Goal: Feedback & Contribution: Leave review/rating

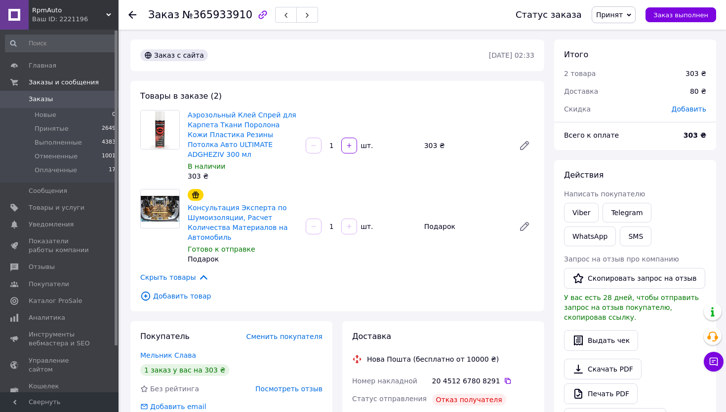
click at [41, 99] on span "Заказы" at bounding box center [41, 99] width 24 height 9
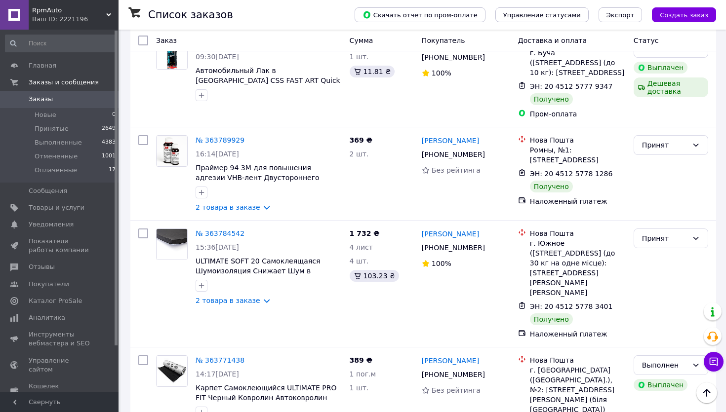
scroll to position [4737, 0]
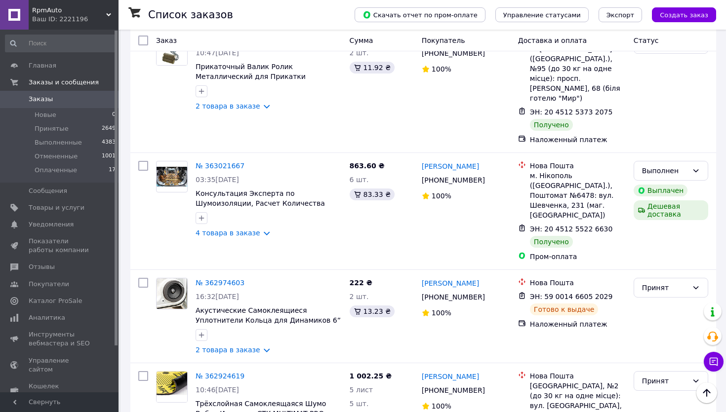
scroll to position [1058, 0]
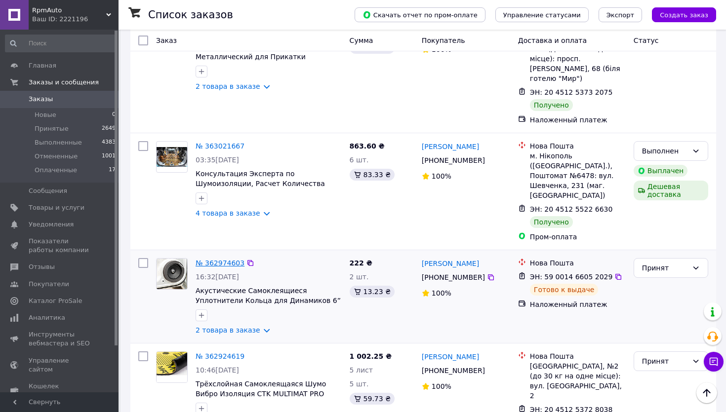
click at [229, 259] on link "№ 362974603" at bounding box center [220, 263] width 49 height 8
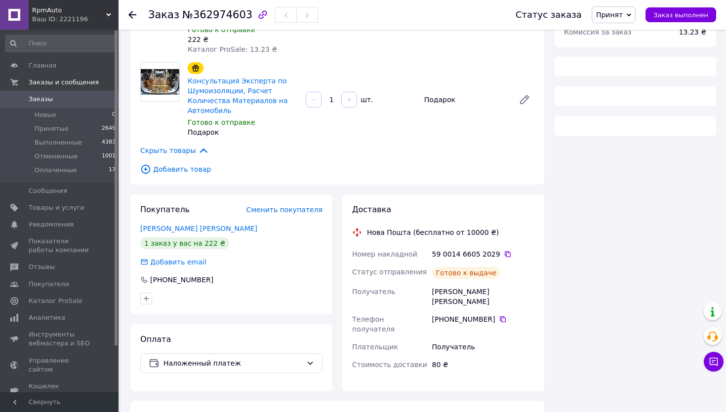
scroll to position [312, 0]
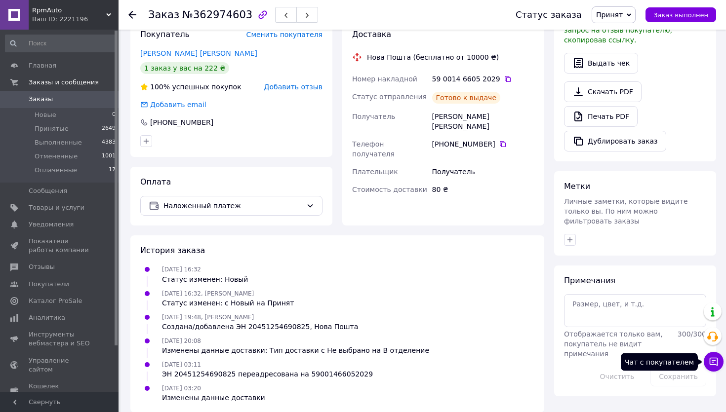
click at [714, 364] on icon at bounding box center [714, 362] width 10 height 10
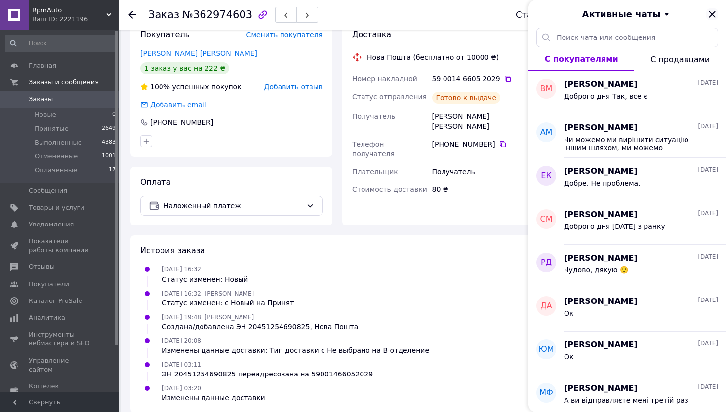
click at [711, 13] on icon "Закрыть" at bounding box center [712, 14] width 6 height 6
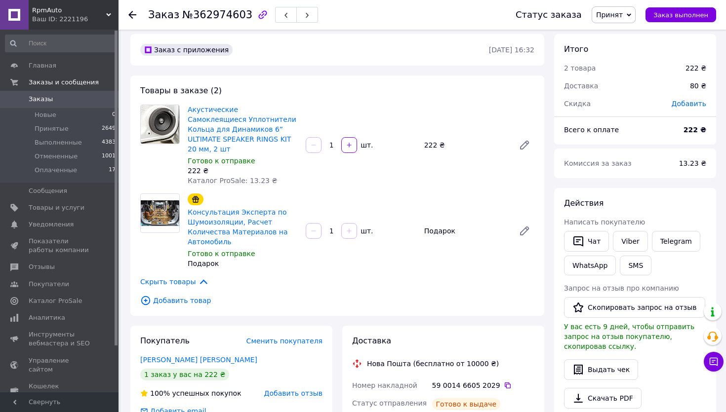
scroll to position [0, 0]
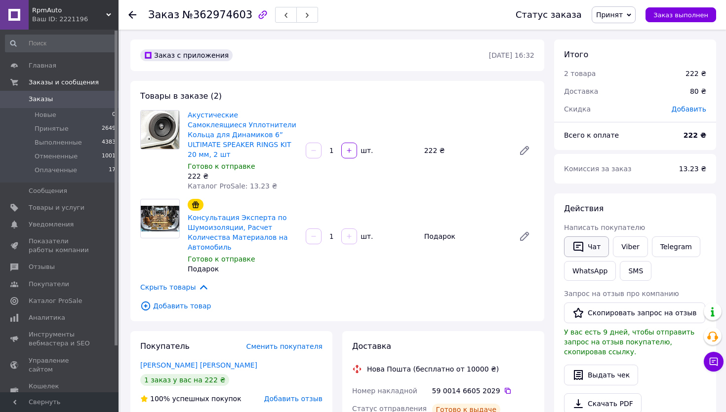
click at [590, 247] on button "Чат" at bounding box center [586, 247] width 45 height 21
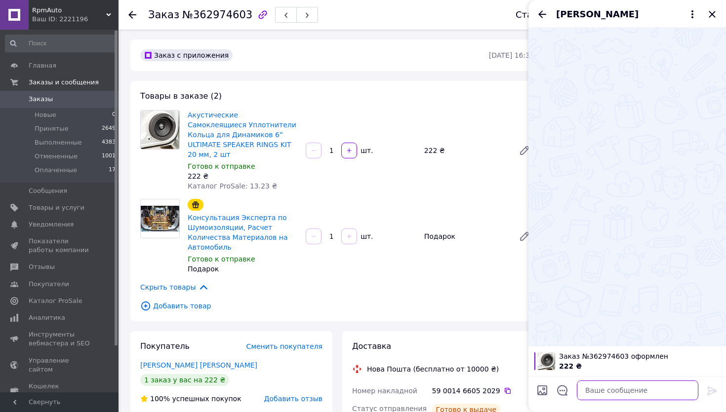
click at [599, 392] on textarea at bounding box center [638, 391] width 122 height 20
paste textarea "[PERSON_NAME], доброго дня. Коли ви заберете посилку? На Новій пошті почалося п…"
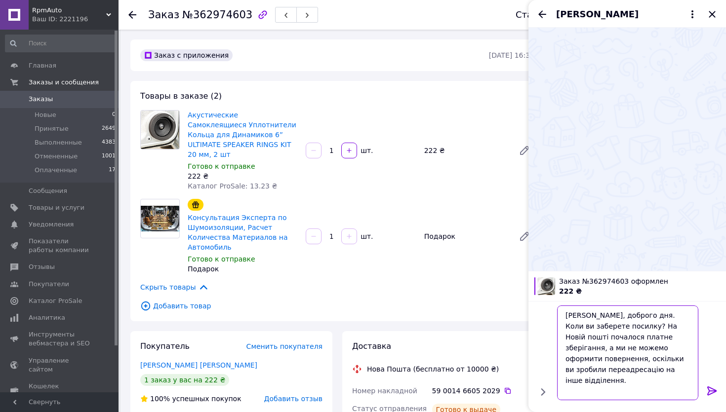
type textarea "[PERSON_NAME], доброго дня. Коли ви заберете посилку? На Новій пошті почалося п…"
click at [714, 390] on icon at bounding box center [711, 391] width 9 height 9
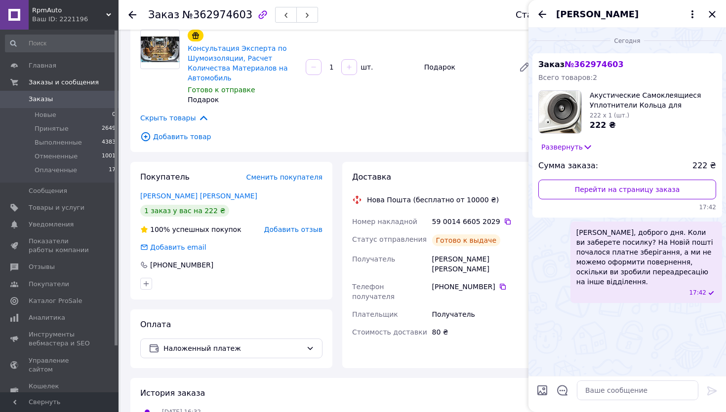
scroll to position [312, 0]
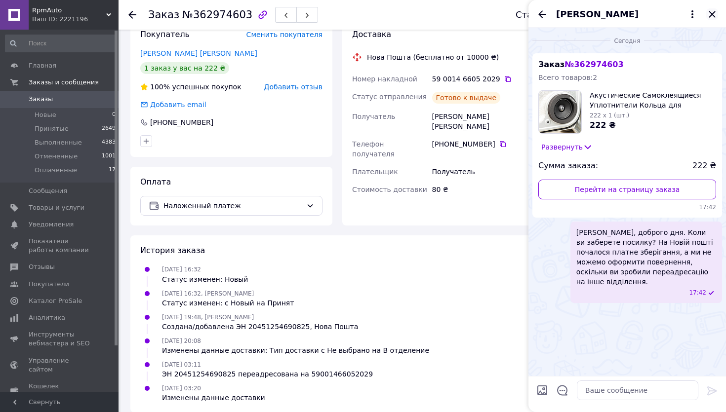
click at [712, 12] on icon "Закрыть" at bounding box center [712, 14] width 12 height 12
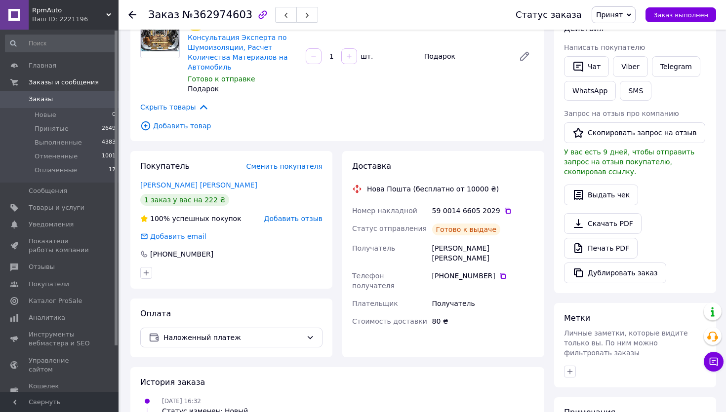
scroll to position [185, 0]
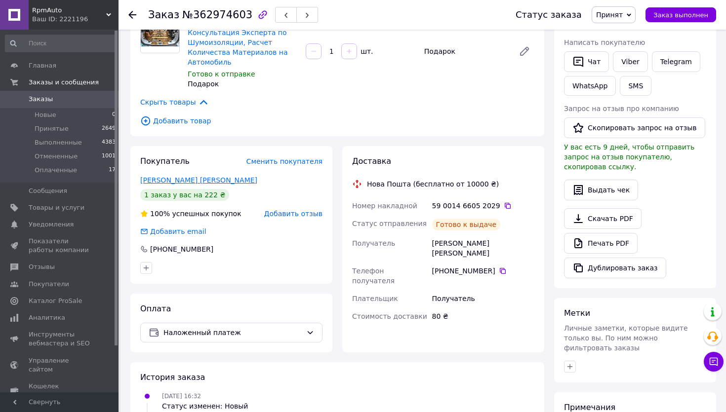
click at [166, 176] on link "[PERSON_NAME] [PERSON_NAME]" at bounding box center [198, 180] width 117 height 8
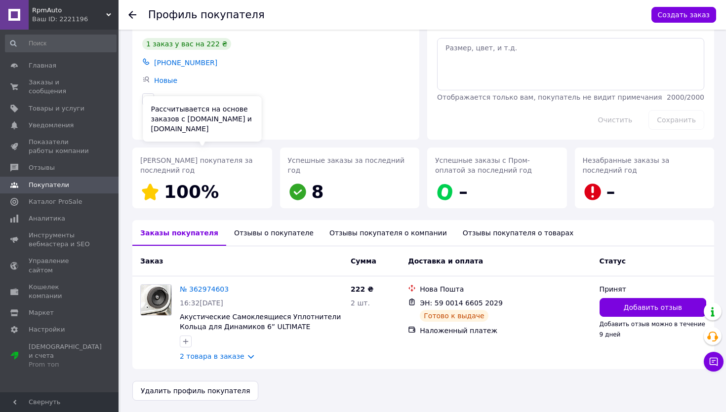
scroll to position [34, 0]
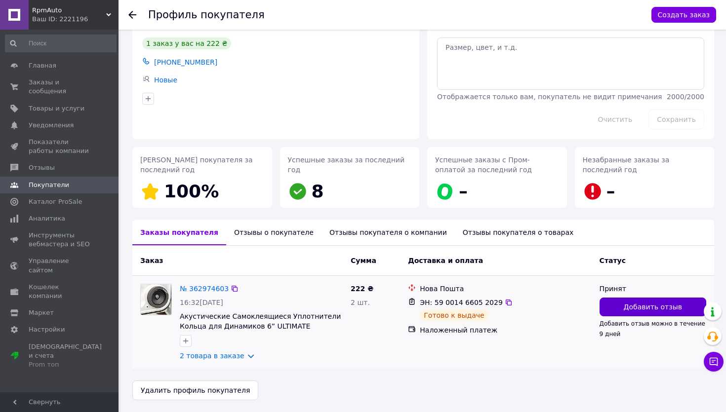
click at [642, 304] on span "Добавить отзыв" at bounding box center [653, 307] width 58 height 10
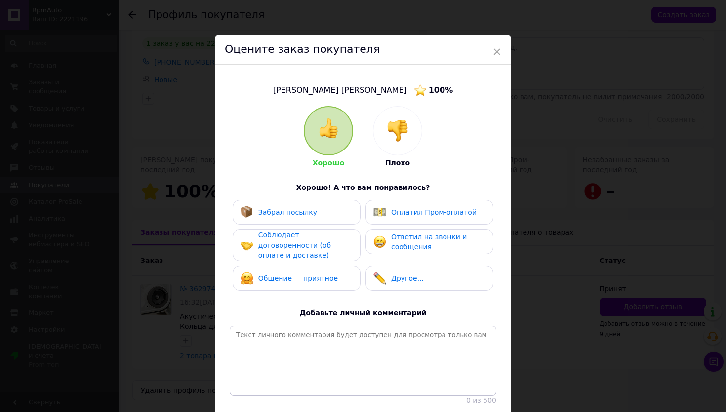
click at [391, 126] on img at bounding box center [398, 131] width 22 height 22
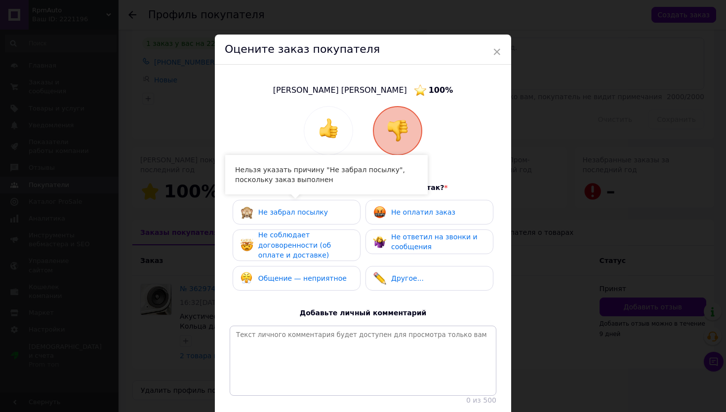
click at [280, 209] on span "Не забрал посылку" at bounding box center [293, 212] width 70 height 8
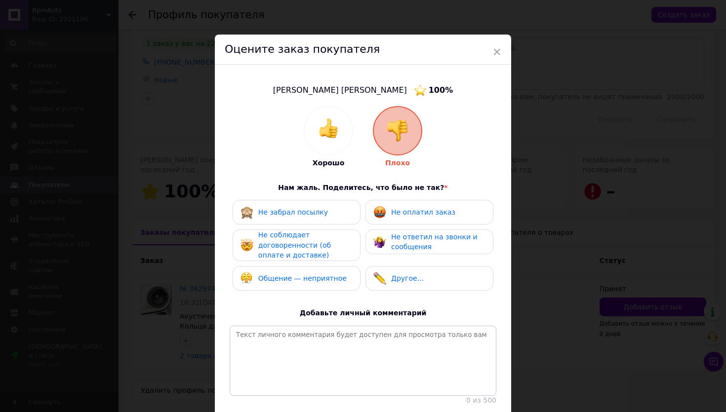
click at [293, 212] on span "Не забрал посылку" at bounding box center [293, 212] width 70 height 8
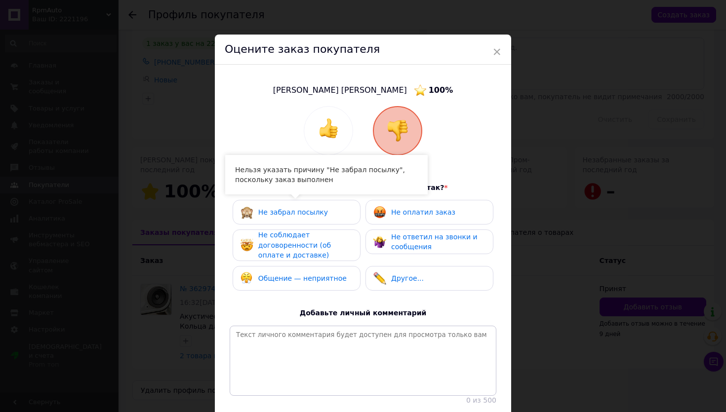
click at [294, 212] on span "Не забрал посылку" at bounding box center [293, 212] width 70 height 8
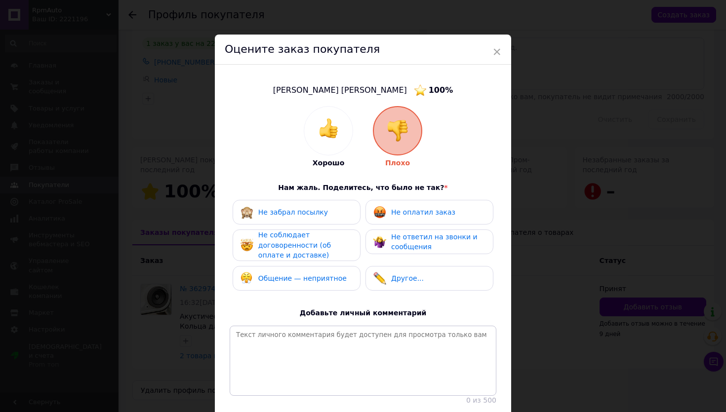
click at [294, 212] on span "Не забрал посылку" at bounding box center [293, 212] width 70 height 8
click at [401, 240] on span "Не ответил на звонки и сообщения" at bounding box center [434, 242] width 86 height 18
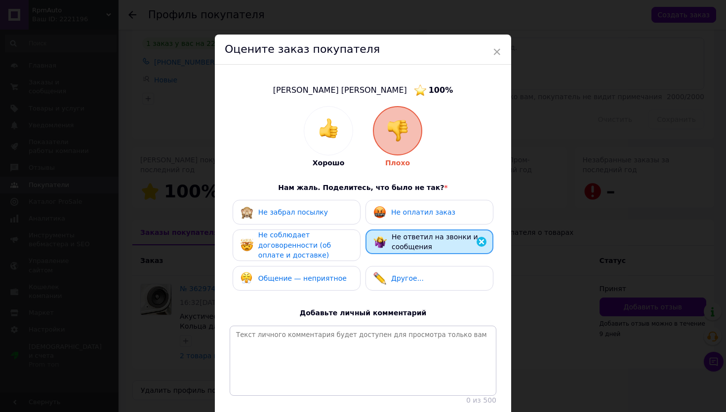
scroll to position [52, 0]
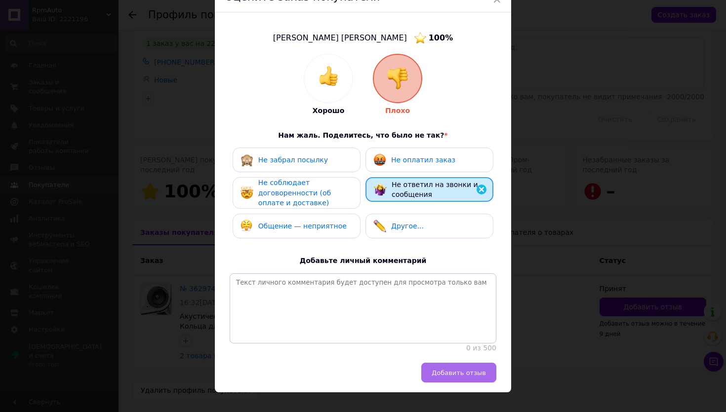
click at [467, 375] on span "Добавить отзыв" at bounding box center [459, 373] width 54 height 7
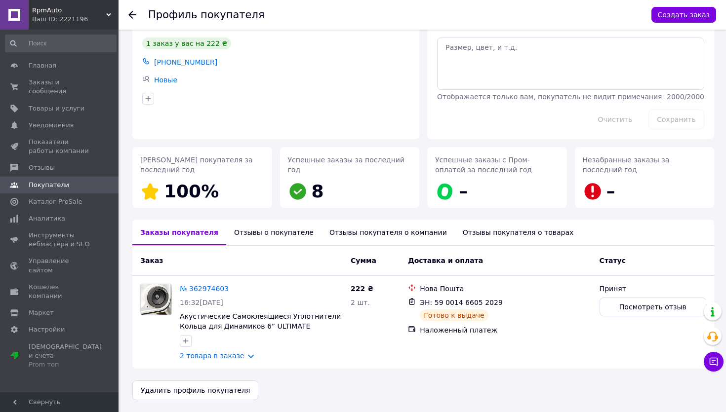
scroll to position [0, 0]
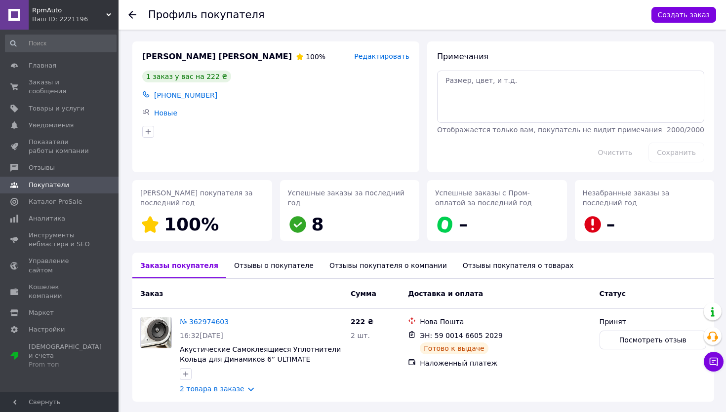
click at [41, 183] on span "Покупатели" at bounding box center [49, 185] width 41 height 9
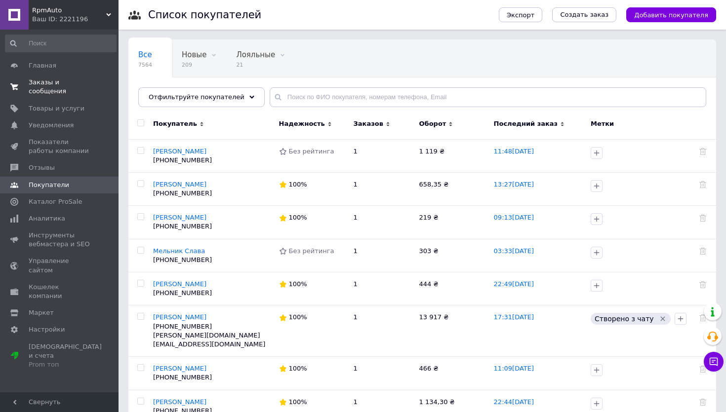
click at [38, 80] on span "Заказы и сообщения" at bounding box center [60, 87] width 63 height 18
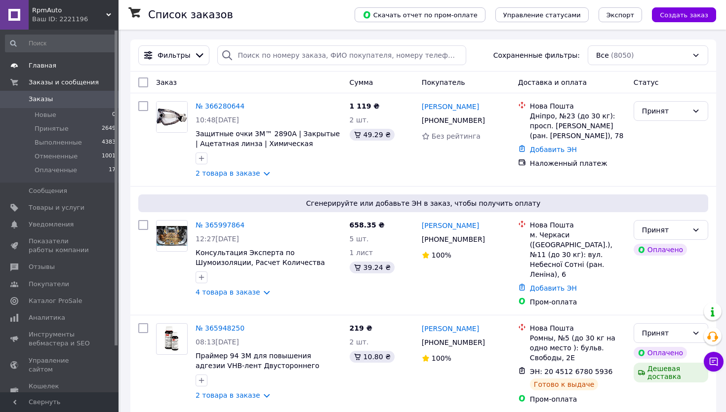
click at [46, 69] on span "Главная" at bounding box center [43, 65] width 28 height 9
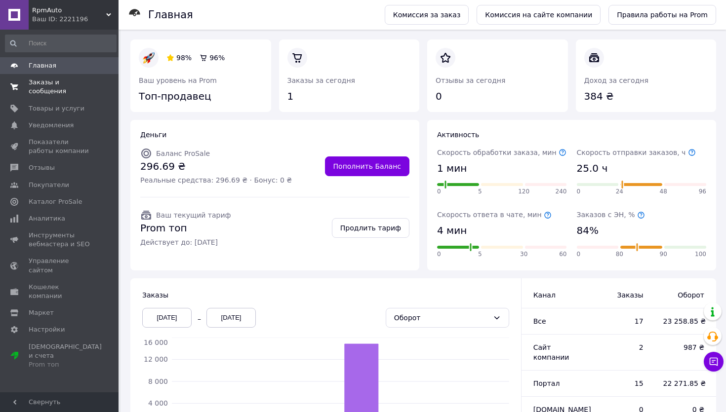
click at [43, 83] on span "Заказы и сообщения" at bounding box center [60, 87] width 63 height 18
